Goal: Contribute content: Add original content to the website for others to see

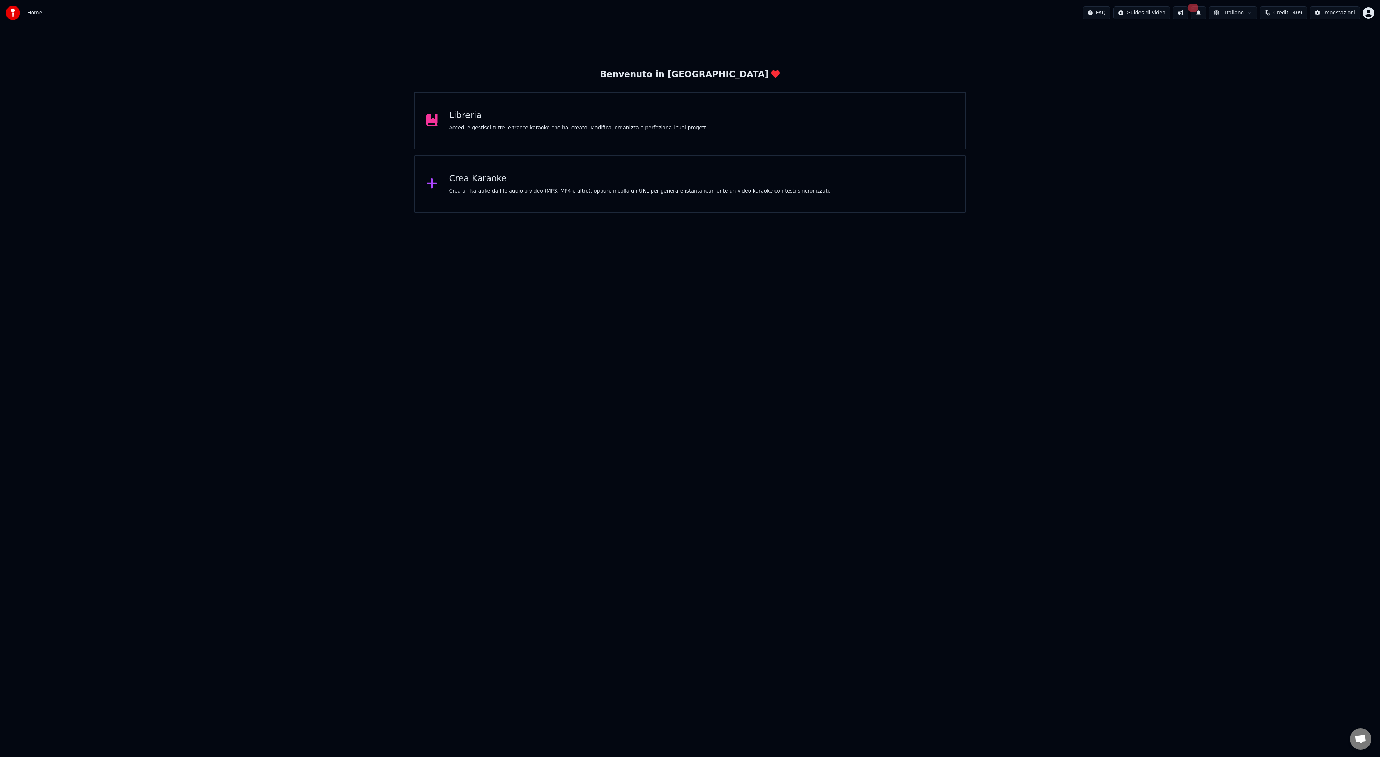
click at [1202, 14] on button "1" at bounding box center [1198, 12] width 15 height 13
click at [1251, 36] on button "Aggiorna" at bounding box center [1251, 35] width 35 height 13
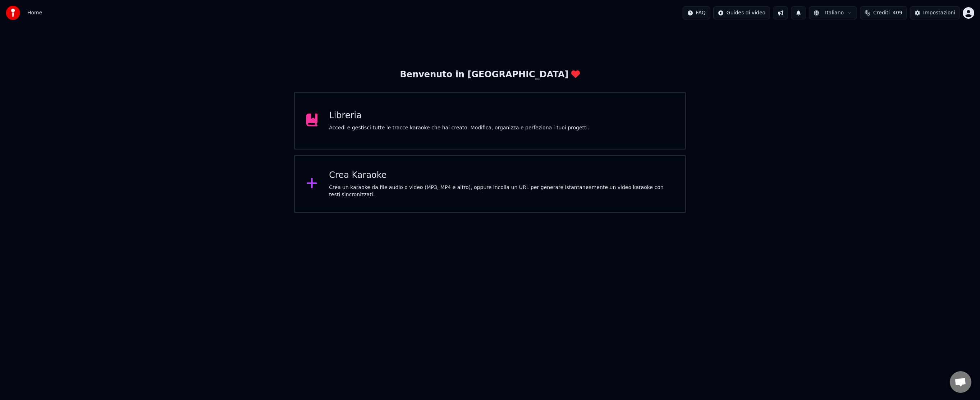
click at [564, 113] on div "Libreria" at bounding box center [459, 116] width 260 height 12
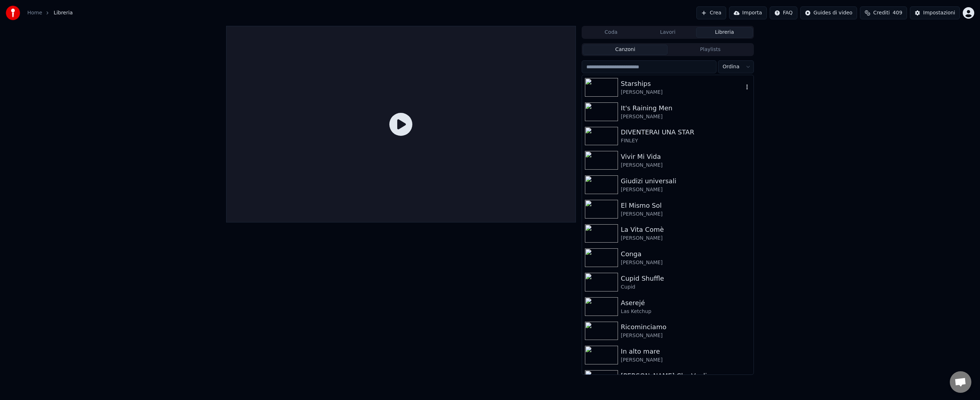
click at [642, 86] on div "Starships" at bounding box center [682, 84] width 123 height 10
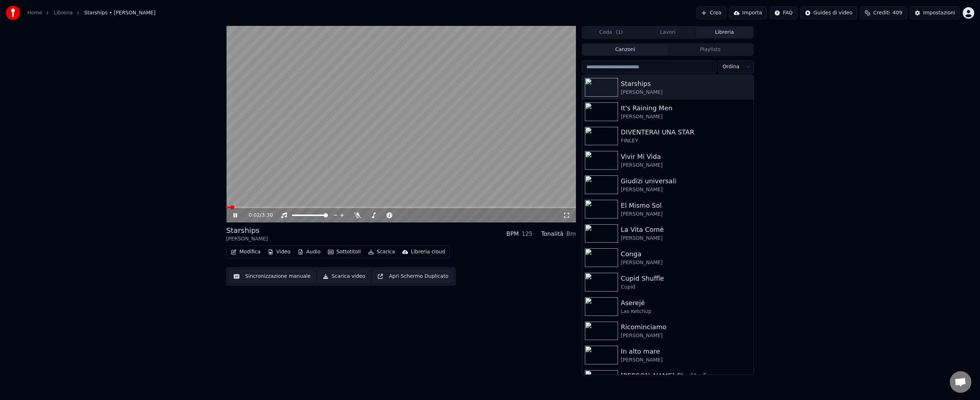
click at [235, 215] on icon at bounding box center [240, 215] width 17 height 6
click at [715, 13] on button "Crea" at bounding box center [710, 12] width 29 height 13
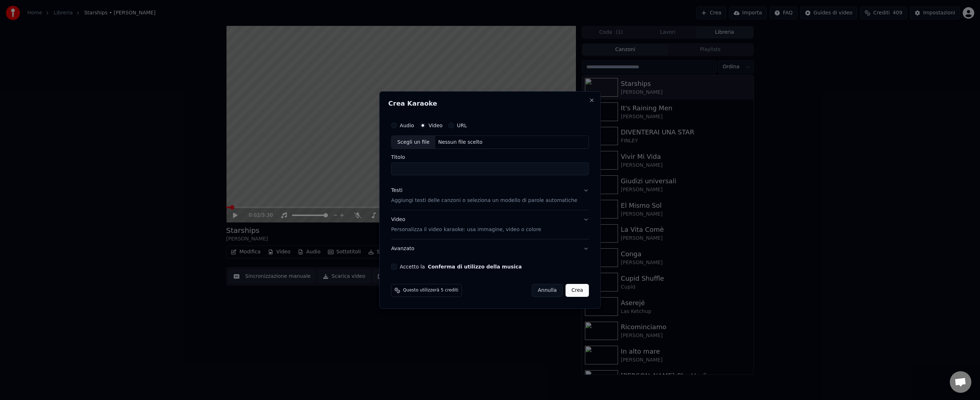
click at [480, 139] on div "Nessun file scelto" at bounding box center [460, 142] width 50 height 7
type input "**********"
click at [443, 202] on p "Aggiungi testi delle canzoni o seleziona un modello di parole automatiche" at bounding box center [484, 200] width 186 height 7
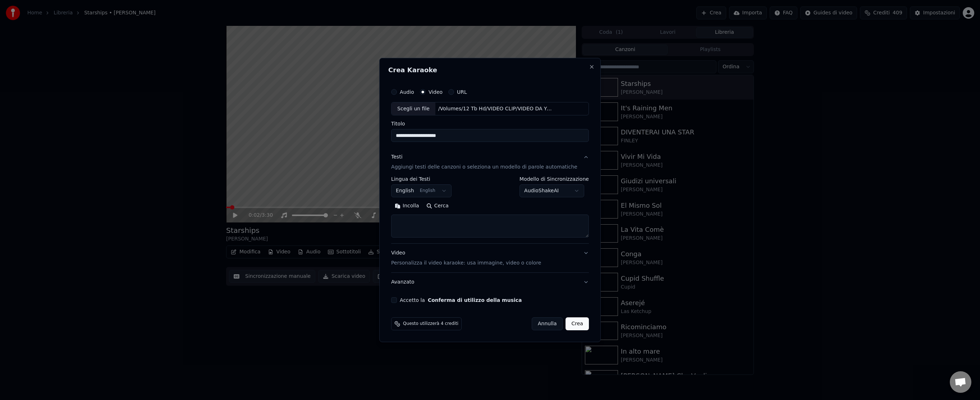
click at [441, 189] on button "English English" at bounding box center [421, 191] width 60 height 13
select select "**"
click at [445, 205] on button "Cerca" at bounding box center [437, 207] width 29 height 12
type textarea "**********"
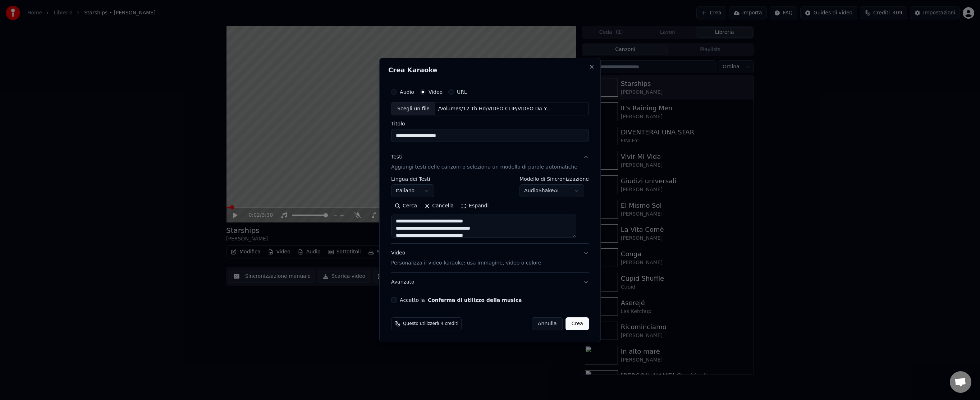
click at [397, 300] on button "Accetto la Conferma di utilizzo della musica" at bounding box center [394, 300] width 6 height 6
click at [566, 325] on button "Crea" at bounding box center [577, 323] width 23 height 13
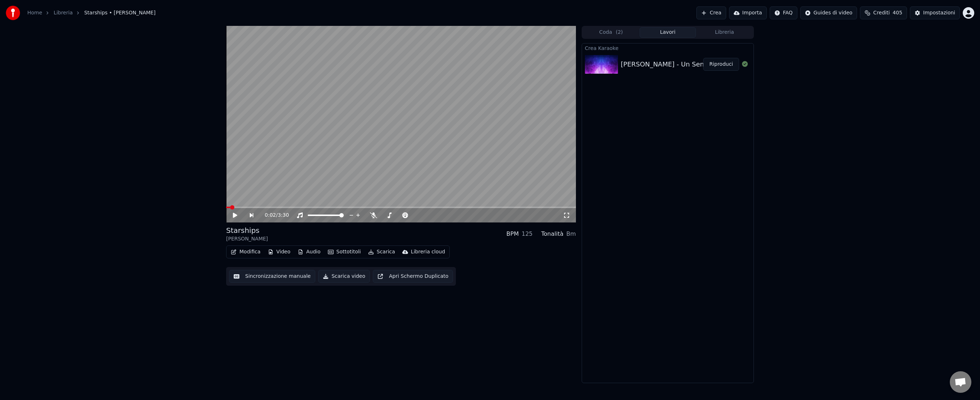
click at [720, 67] on button "Riproduci" at bounding box center [721, 64] width 36 height 13
click at [307, 207] on span at bounding box center [401, 207] width 350 height 1
click at [357, 215] on icon at bounding box center [357, 215] width 7 height 6
click at [235, 215] on icon at bounding box center [240, 215] width 17 height 6
click at [380, 253] on button "Scarica" at bounding box center [381, 252] width 33 height 10
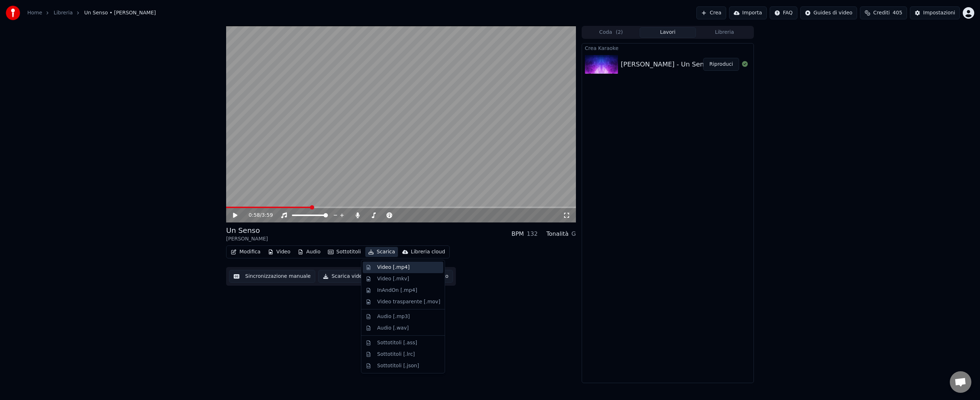
click at [383, 269] on div "Video [.mp4]" at bounding box center [393, 267] width 32 height 7
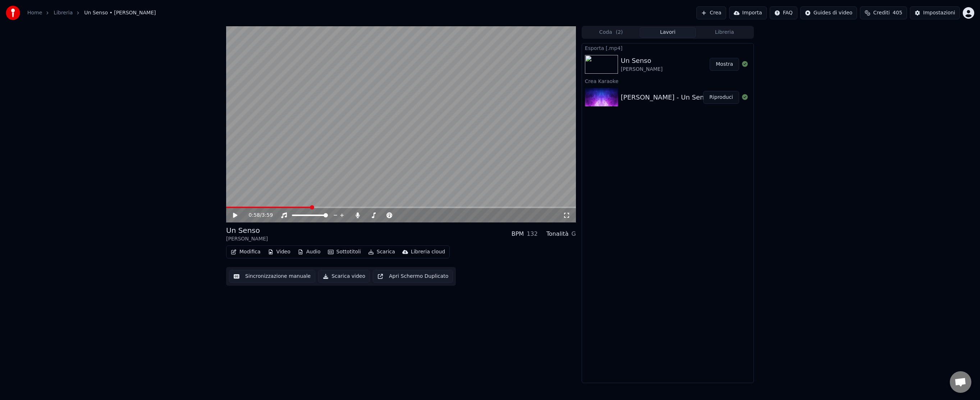
click at [721, 66] on button "Mostra" at bounding box center [724, 64] width 29 height 13
